Goal: Task Accomplishment & Management: Manage account settings

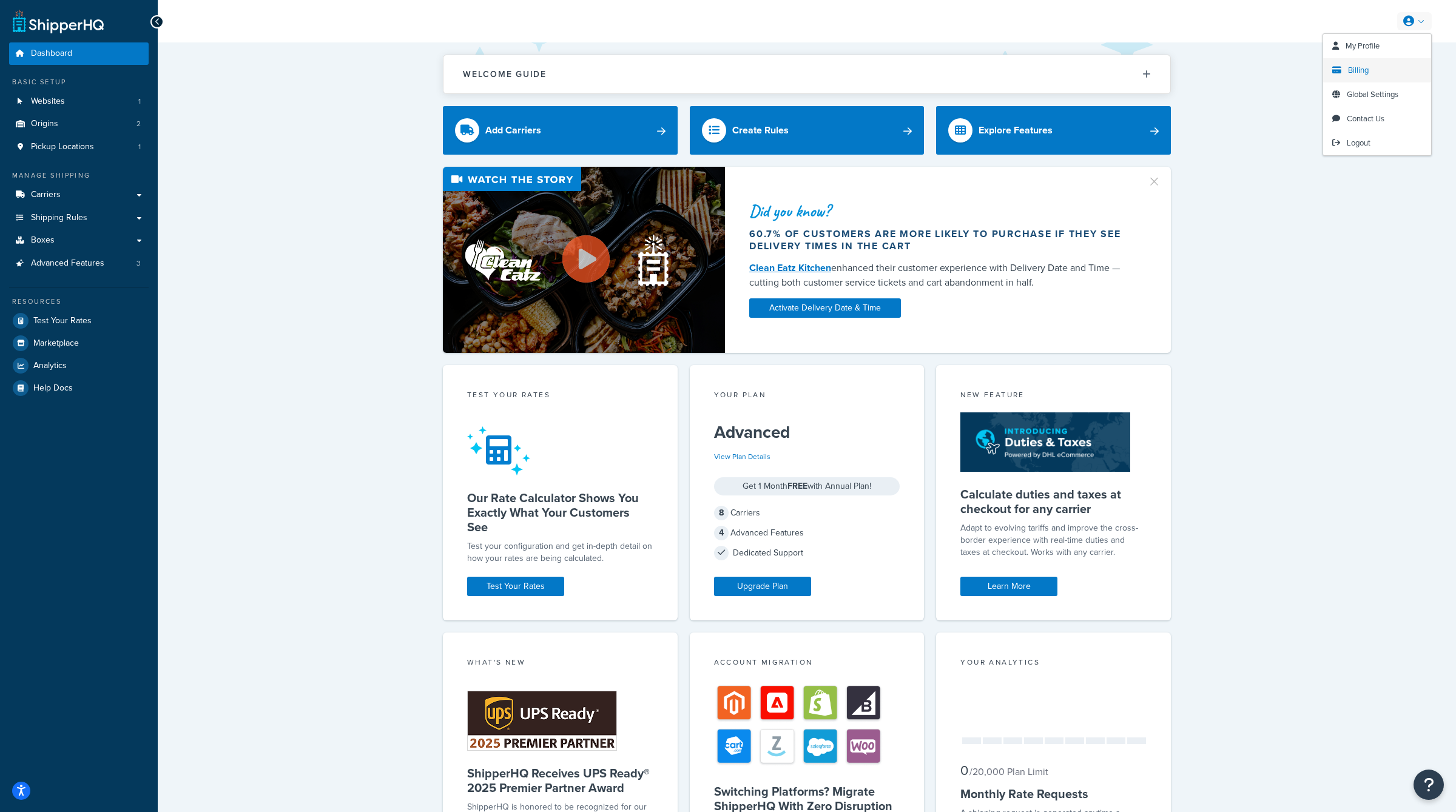
click at [1379, 70] on link "Billing" at bounding box center [1376, 70] width 108 height 24
click at [61, 105] on span "Websites" at bounding box center [48, 102] width 34 height 11
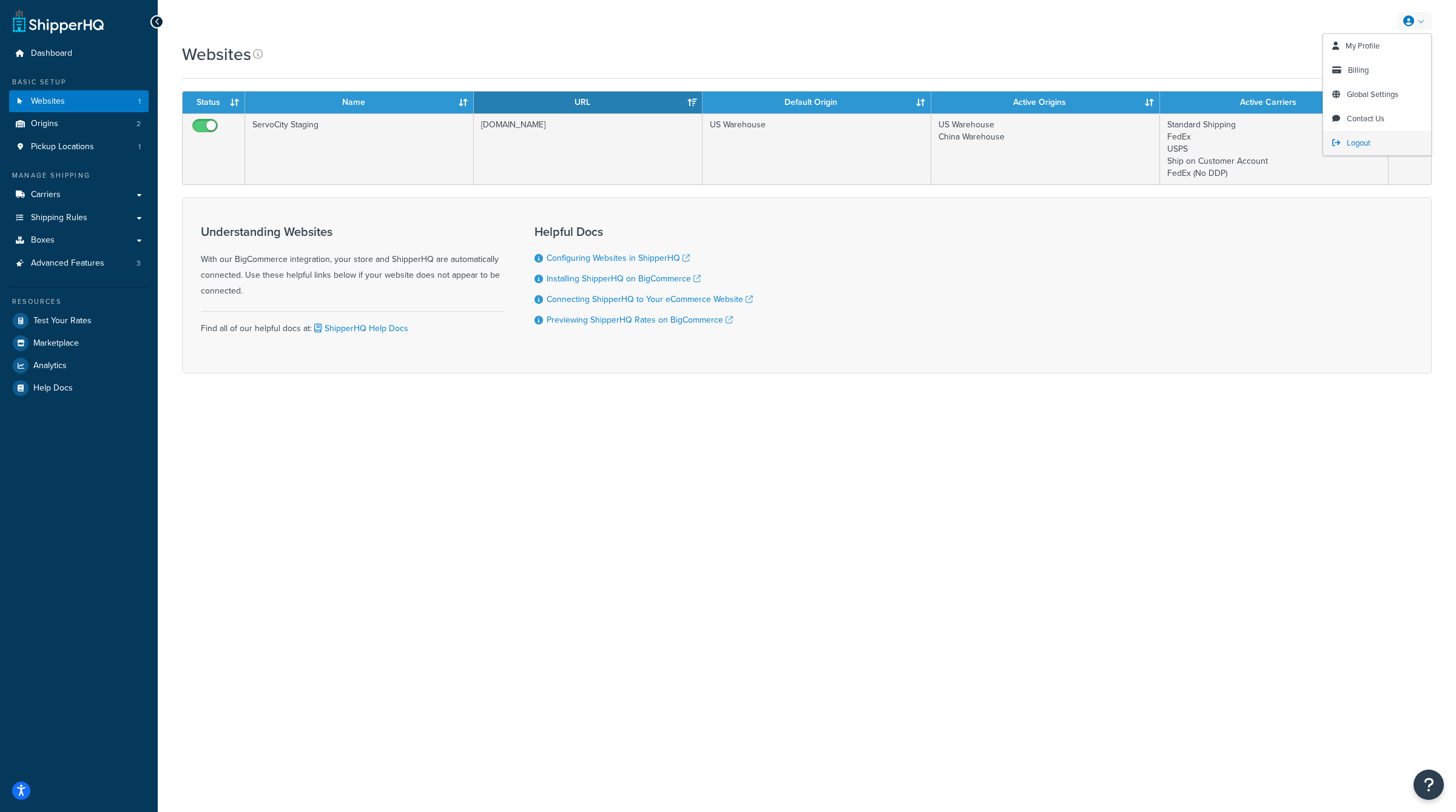
click at [1342, 144] on link "Logout" at bounding box center [1376, 143] width 108 height 24
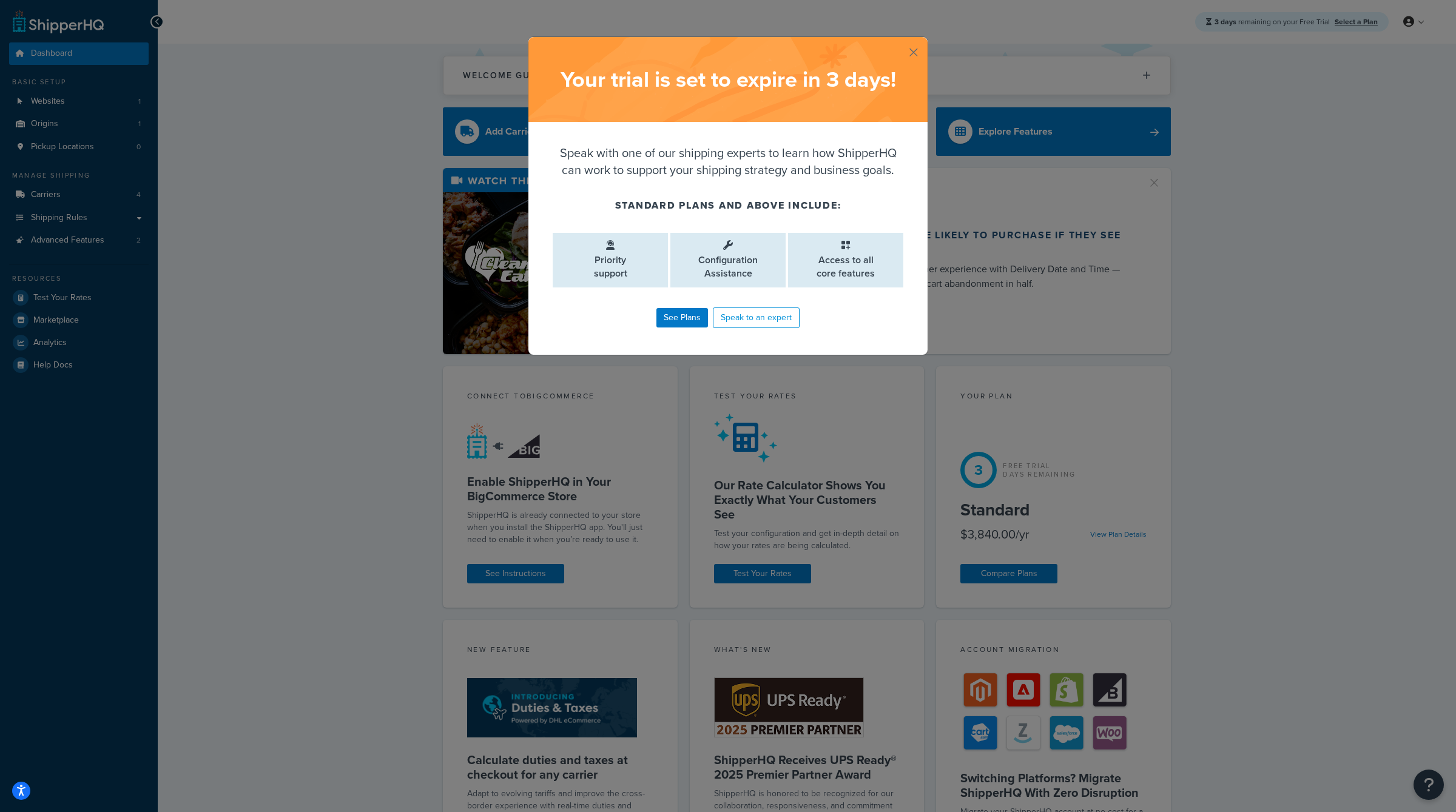
click at [925, 40] on button "button" at bounding box center [926, 38] width 3 height 3
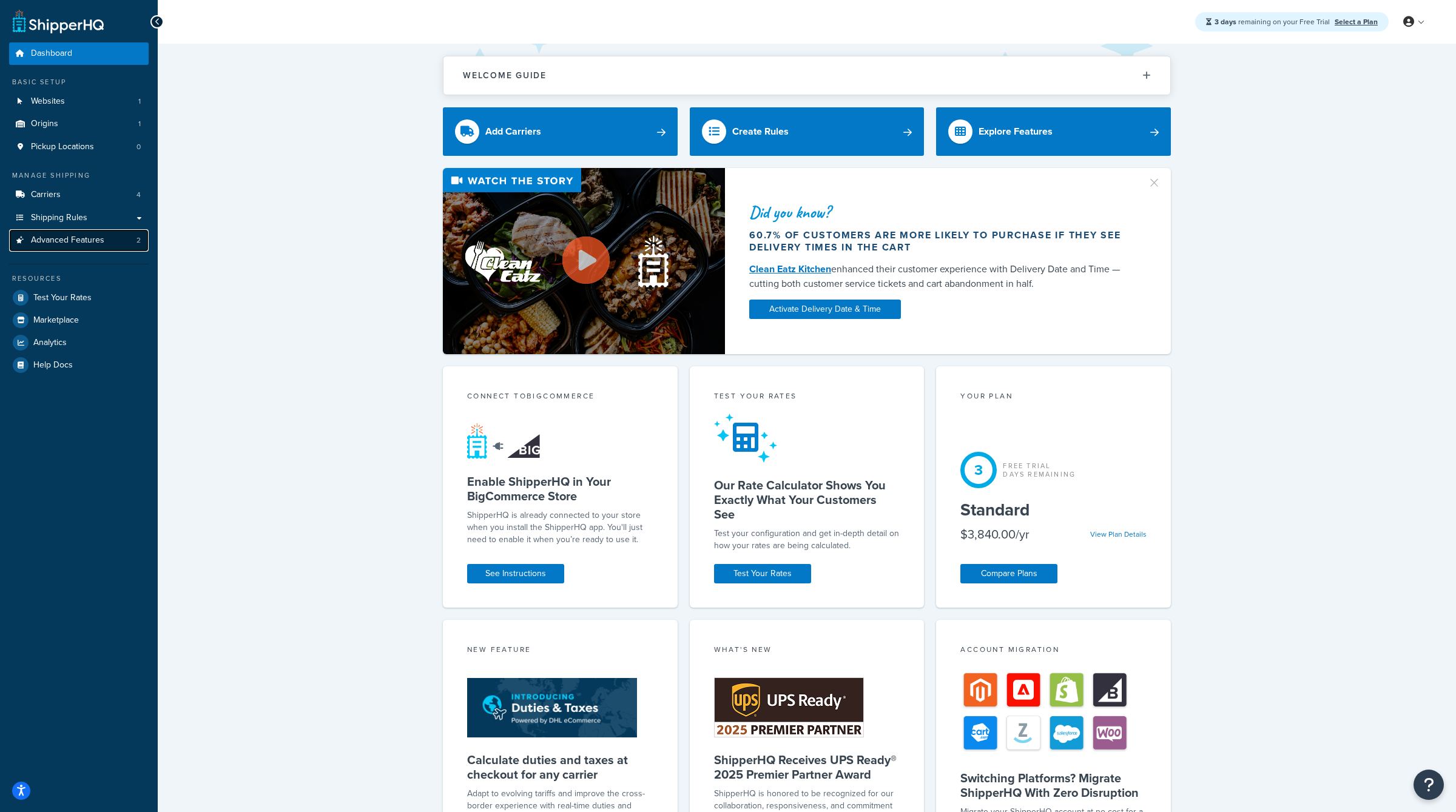
click at [108, 234] on link "Advanced Features 2" at bounding box center [79, 240] width 140 height 22
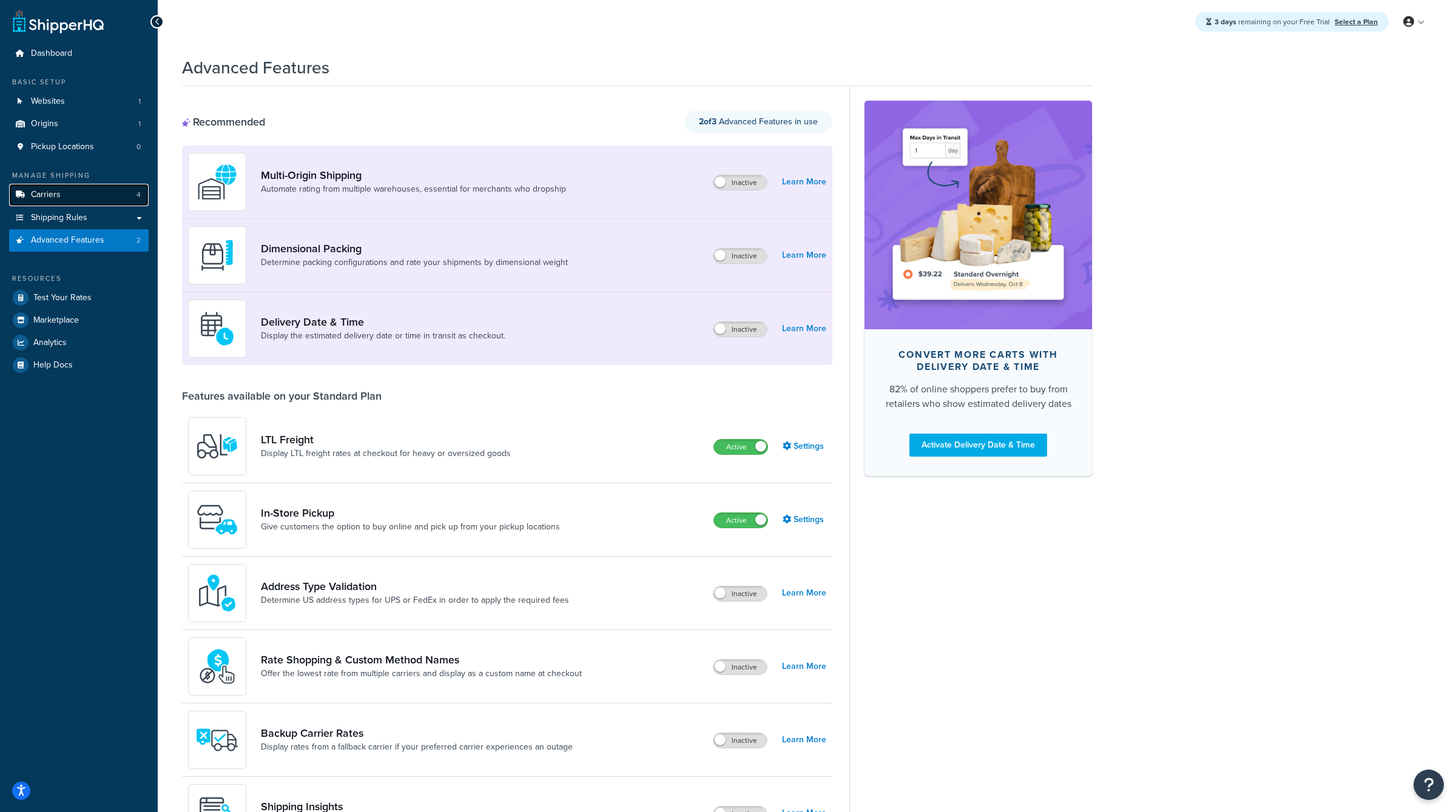
click at [108, 186] on link "Carriers 4" at bounding box center [79, 195] width 140 height 22
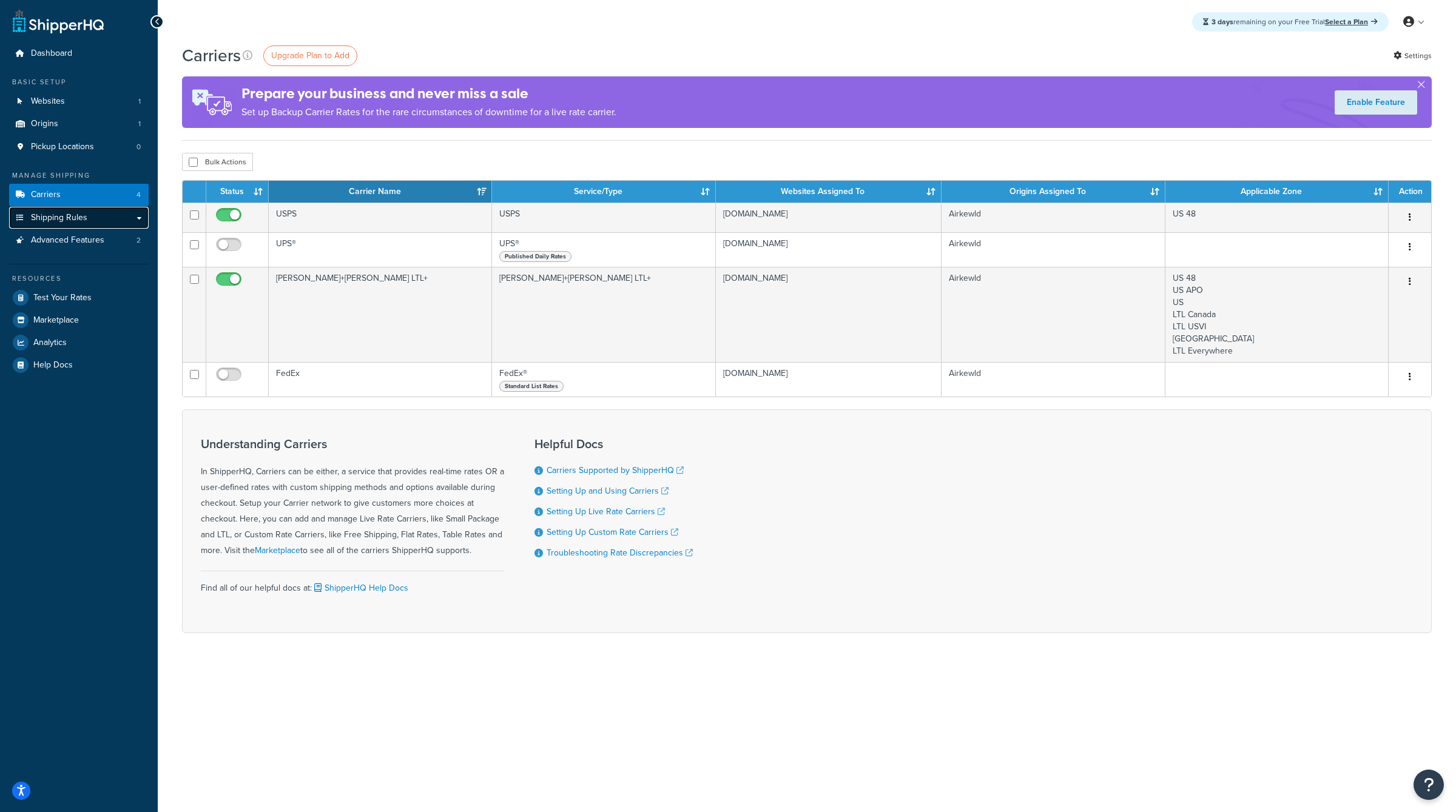
click at [109, 222] on link "Shipping Rules" at bounding box center [79, 218] width 140 height 22
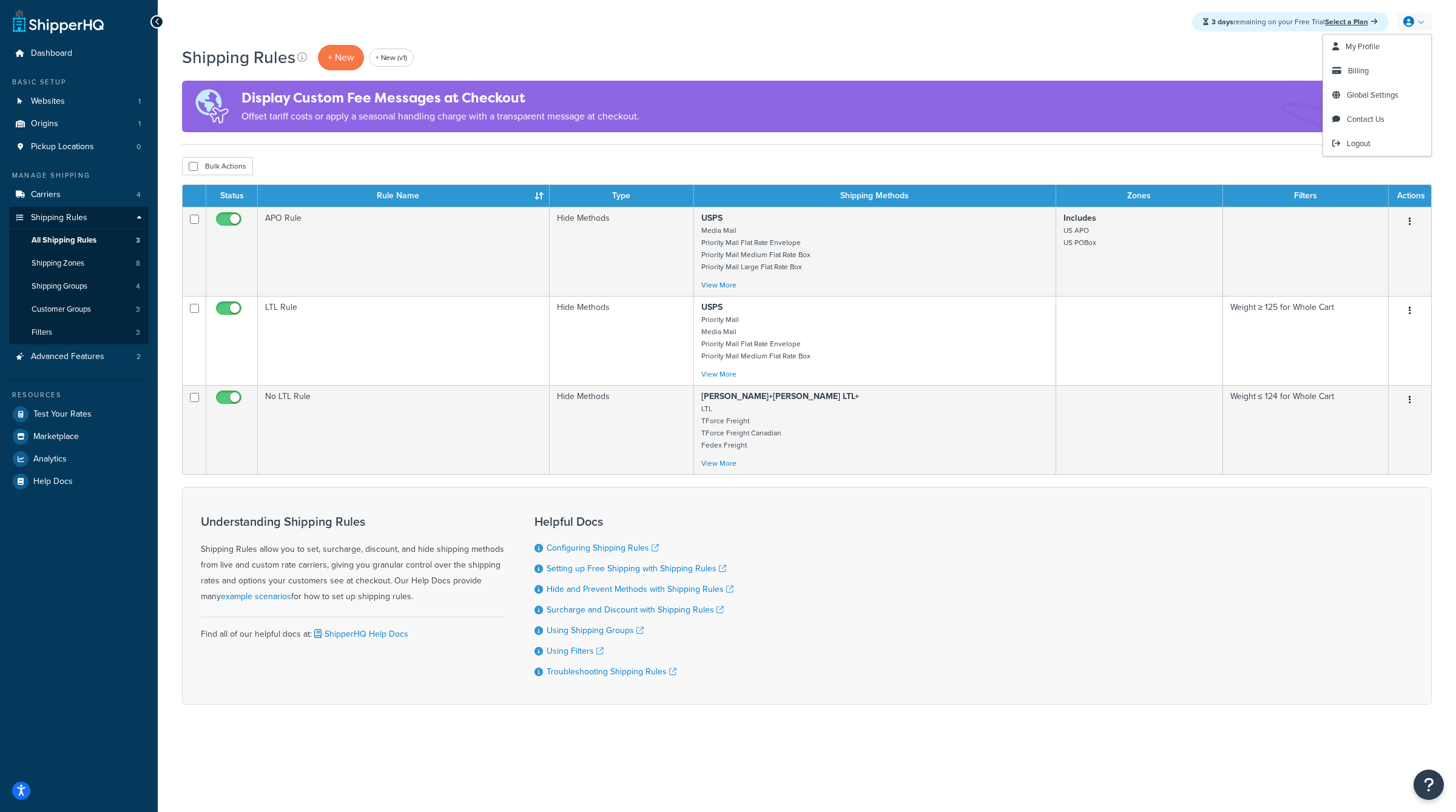
click at [1422, 22] on link at bounding box center [1414, 21] width 34 height 18
click at [1356, 66] on span "Billing" at bounding box center [1358, 70] width 21 height 11
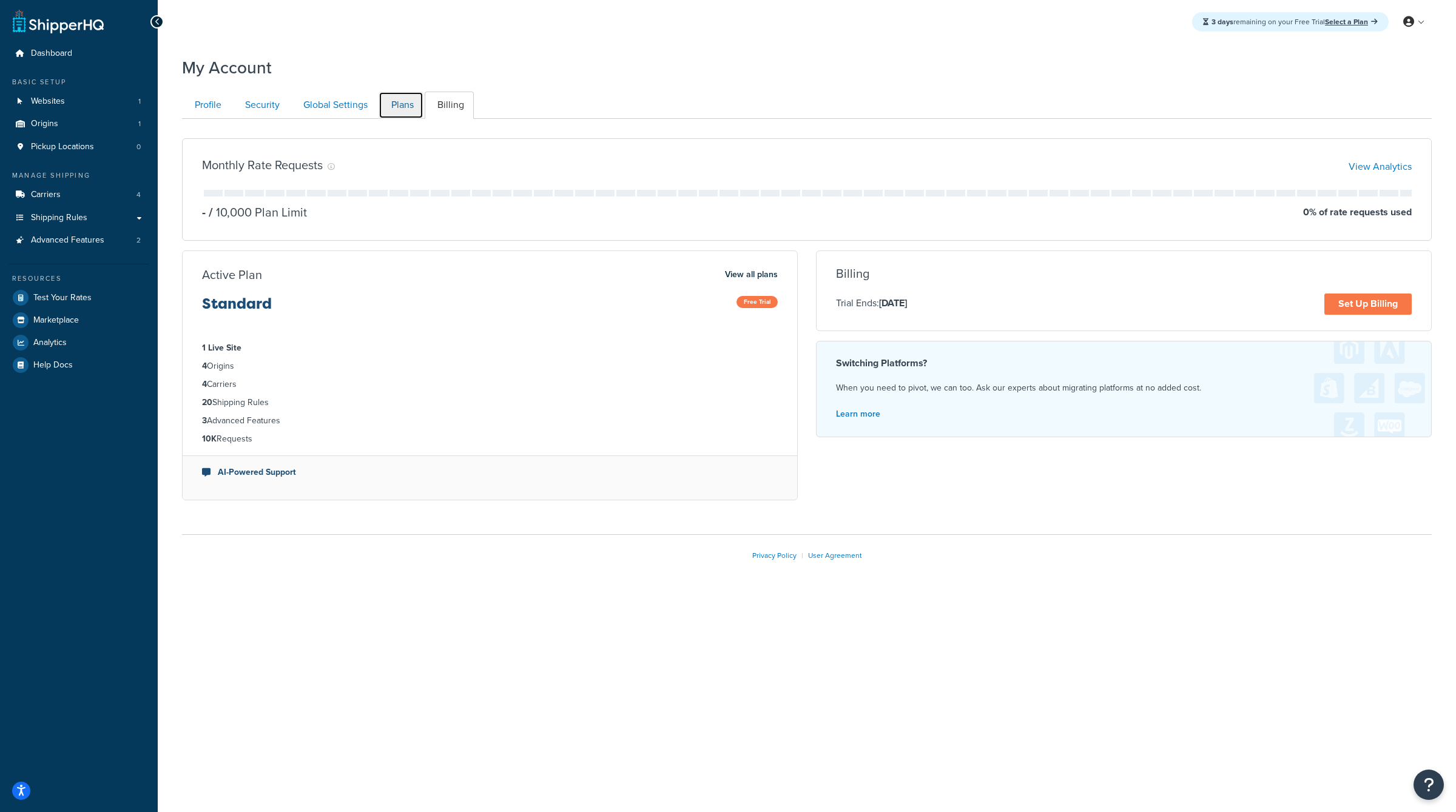
click at [399, 112] on link "Plans" at bounding box center [401, 105] width 45 height 27
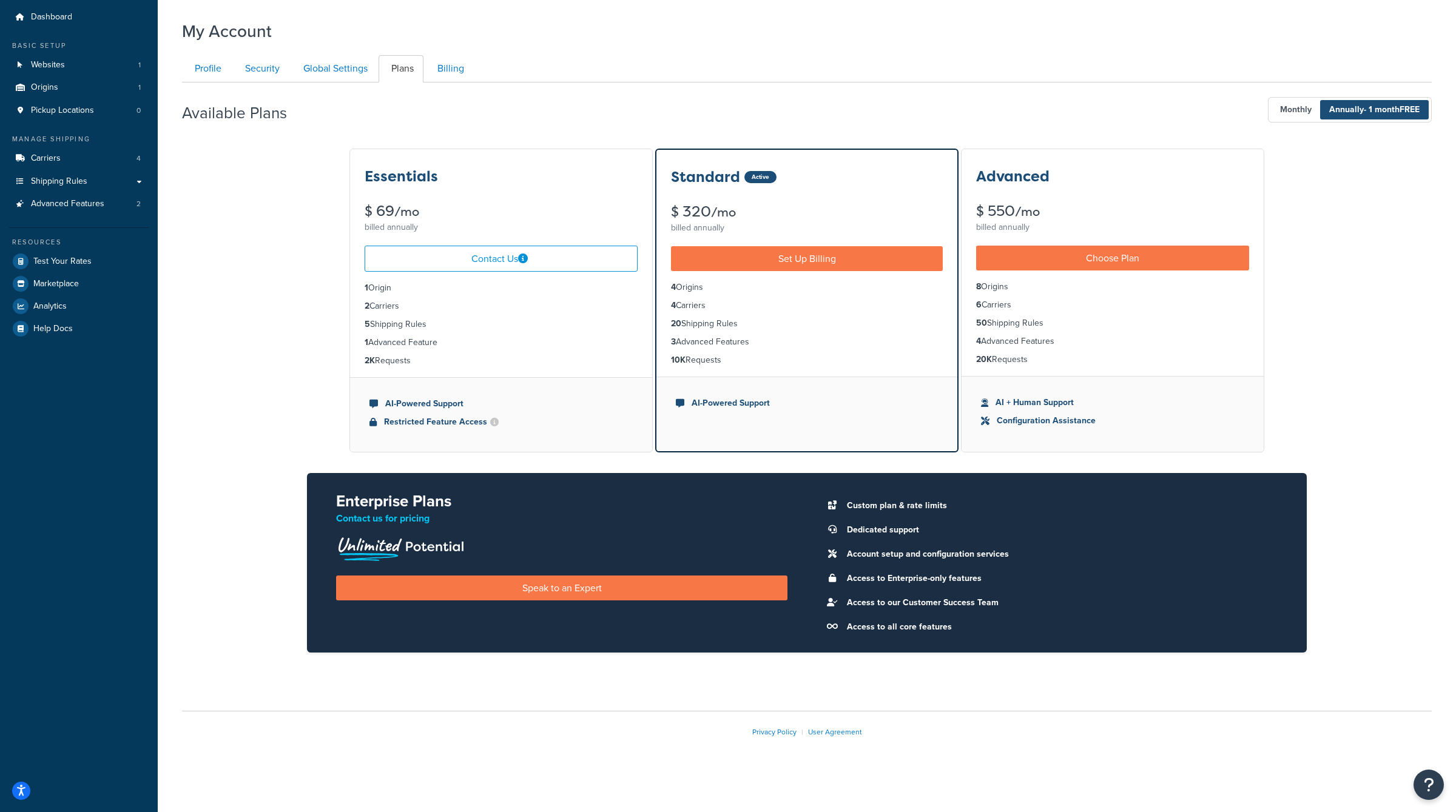
drag, startPoint x: 425, startPoint y: 370, endPoint x: 348, endPoint y: 282, distance: 116.9
click at [348, 282] on div "Essentials $ 69 /mo billed annually Contact Us 1 Origin 2 Carriers 5 Shipping R…" at bounding box center [807, 410] width 1250 height 525
click at [345, 194] on div "Essentials $ 69 /mo billed annually Contact Us 1 Origin 2 Carriers 5 Shipping R…" at bounding box center [807, 410] width 1250 height 525
